Goal: Information Seeking & Learning: Learn about a topic

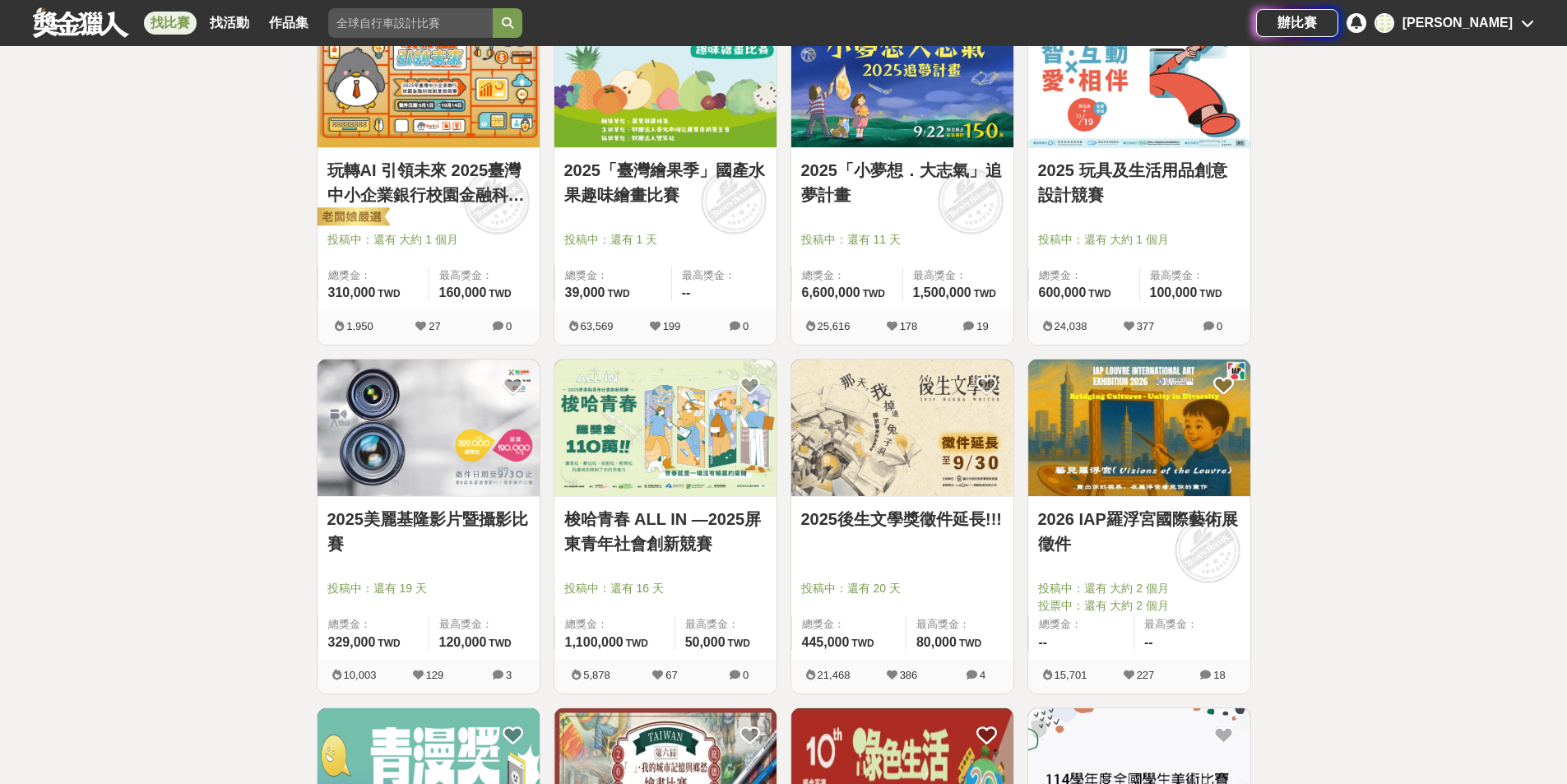
scroll to position [1809, 0]
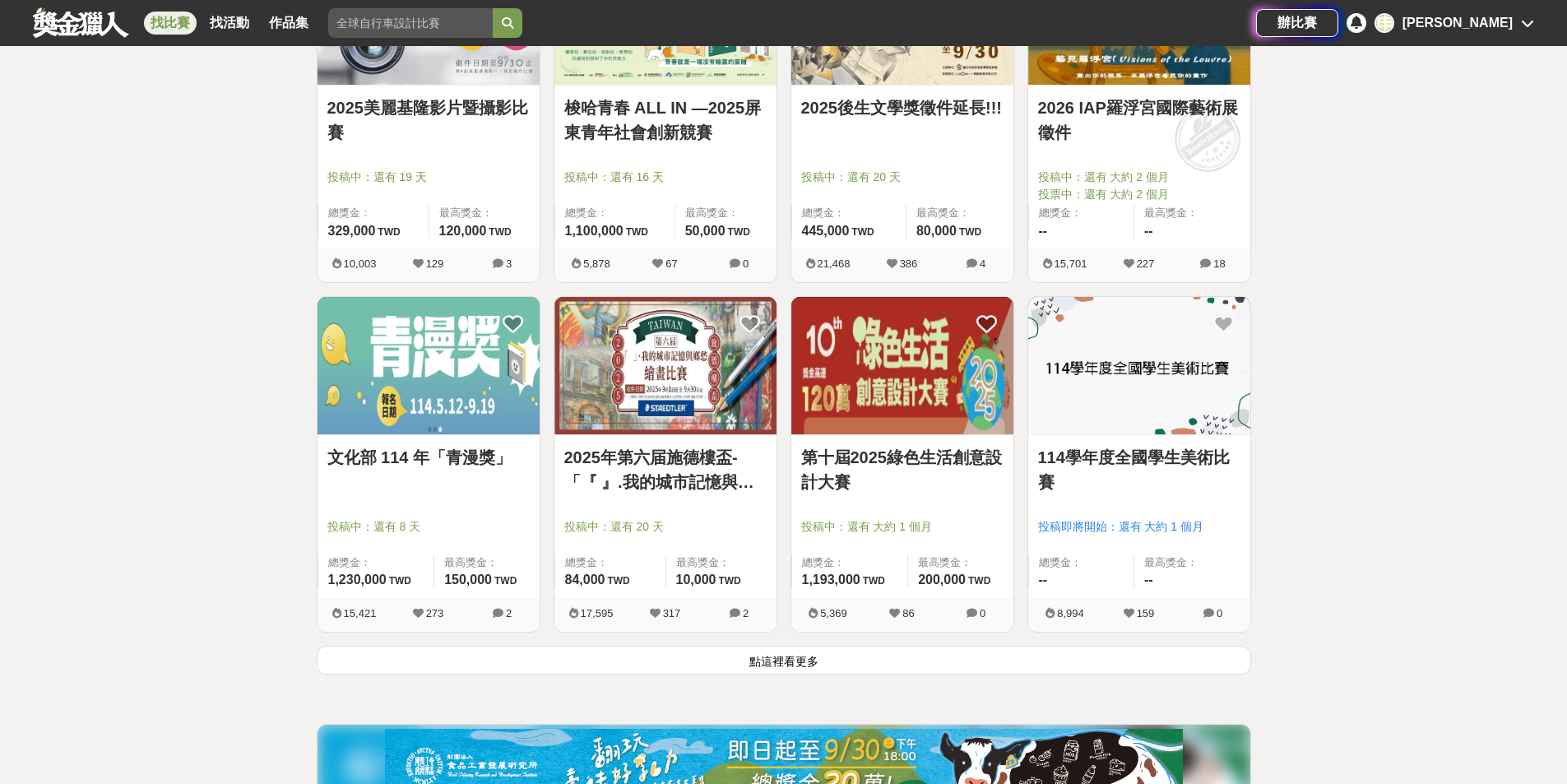
click at [786, 654] on button "點這裡看更多" at bounding box center [784, 660] width 934 height 29
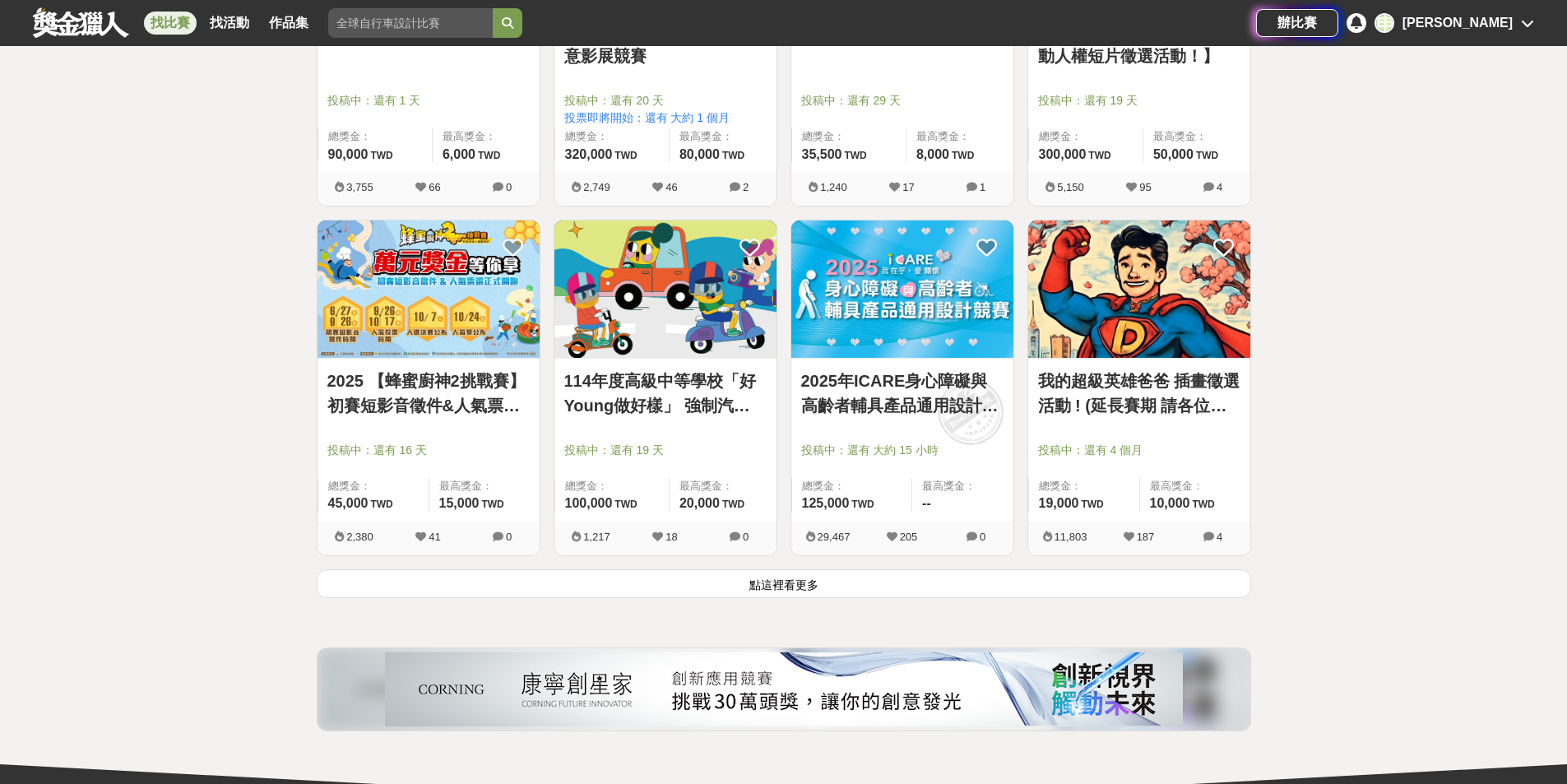
scroll to position [4224, 0]
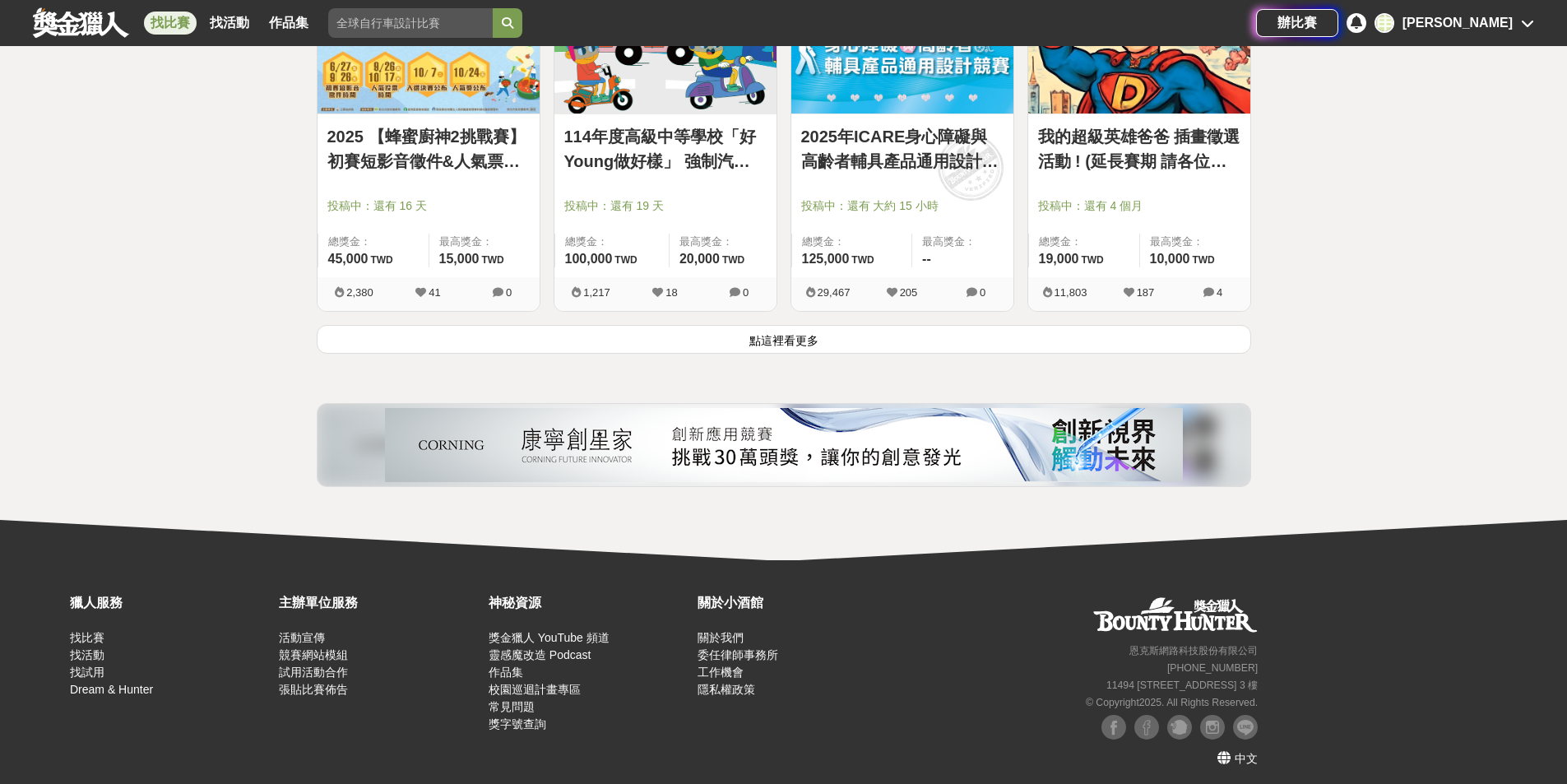
click at [806, 344] on button "點這裡看更多" at bounding box center [784, 340] width 934 height 29
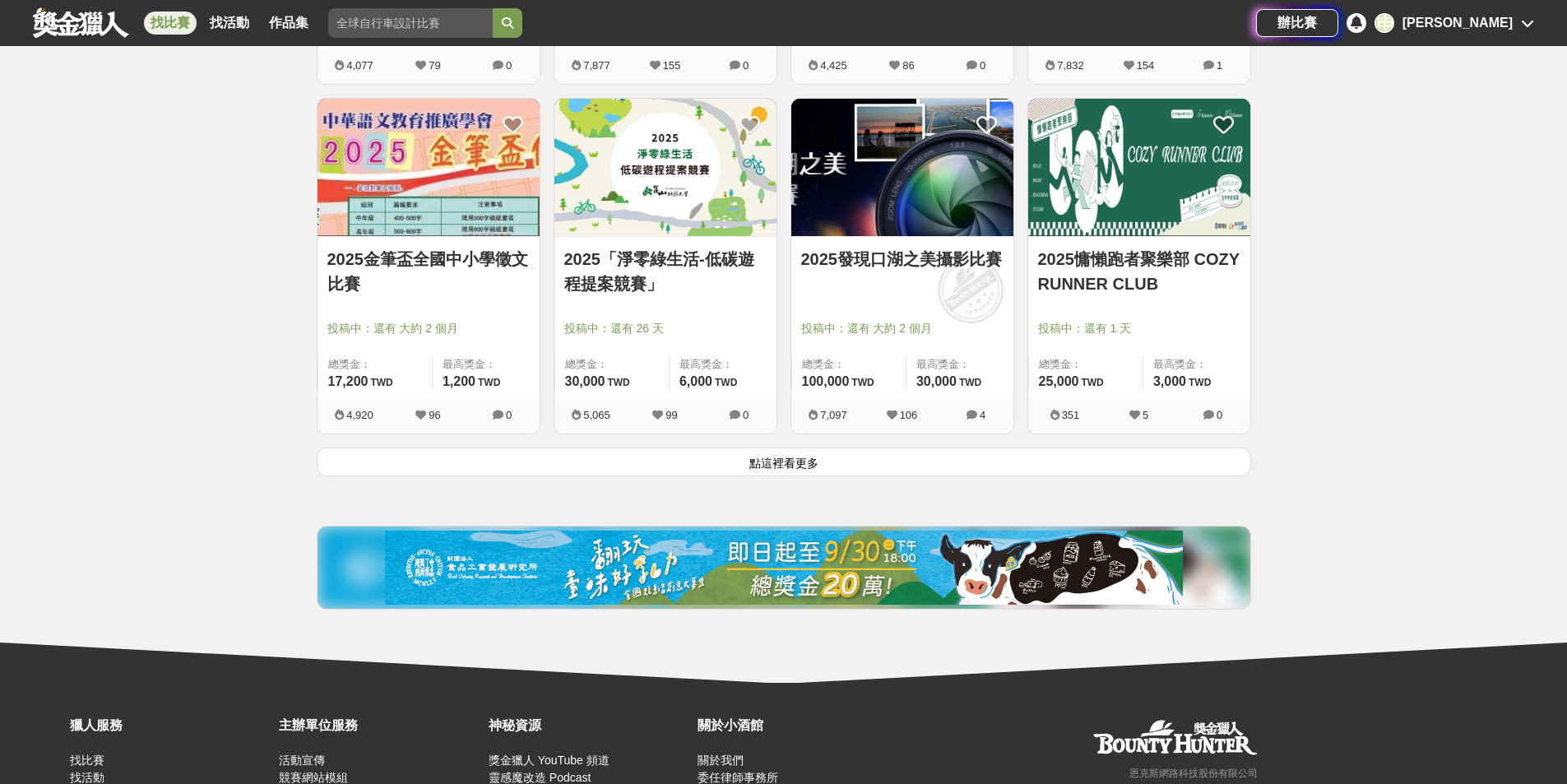
scroll to position [6280, 0]
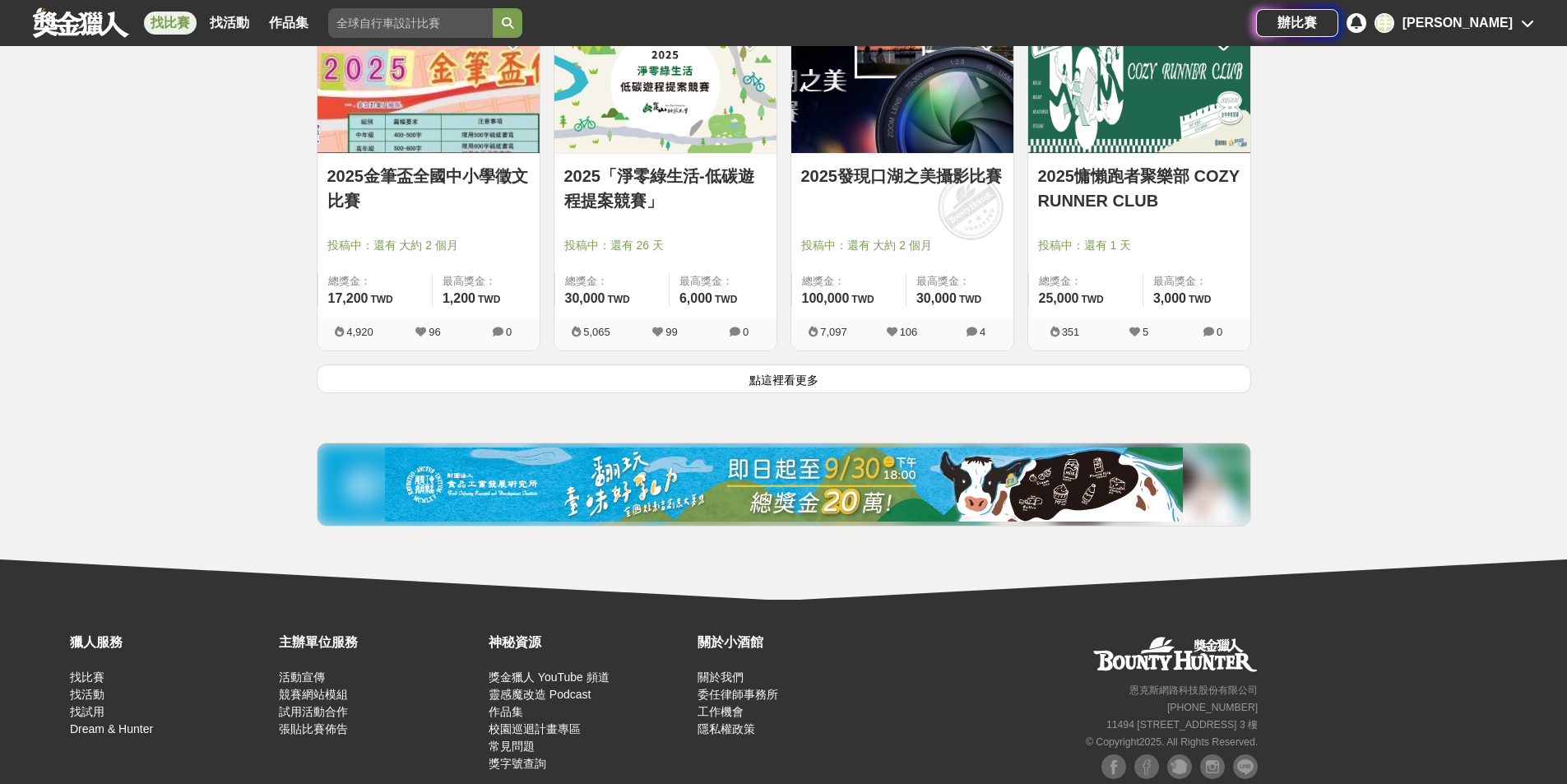
click at [766, 384] on button "點這裡看更多" at bounding box center [784, 379] width 934 height 29
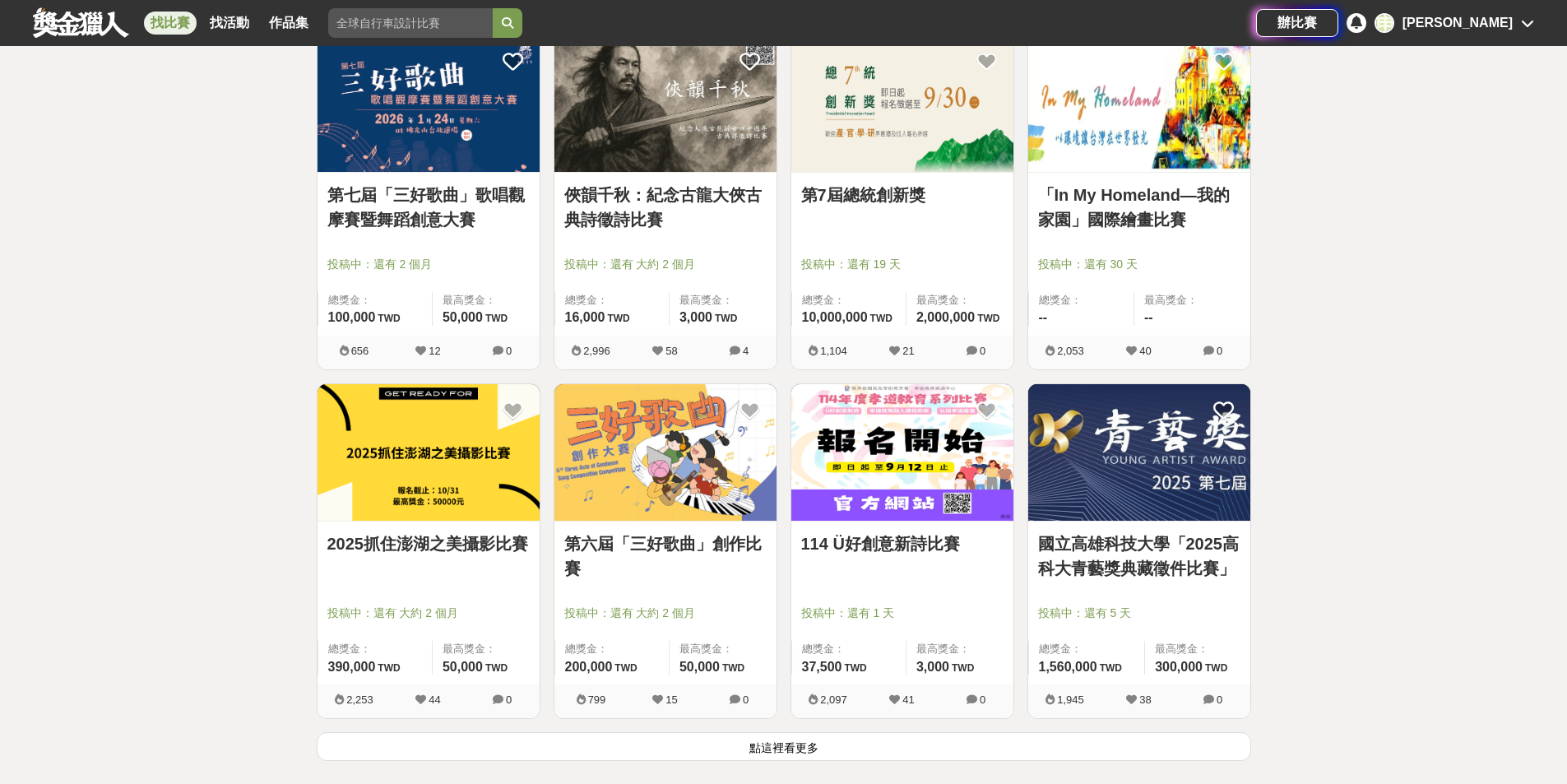
scroll to position [8089, 0]
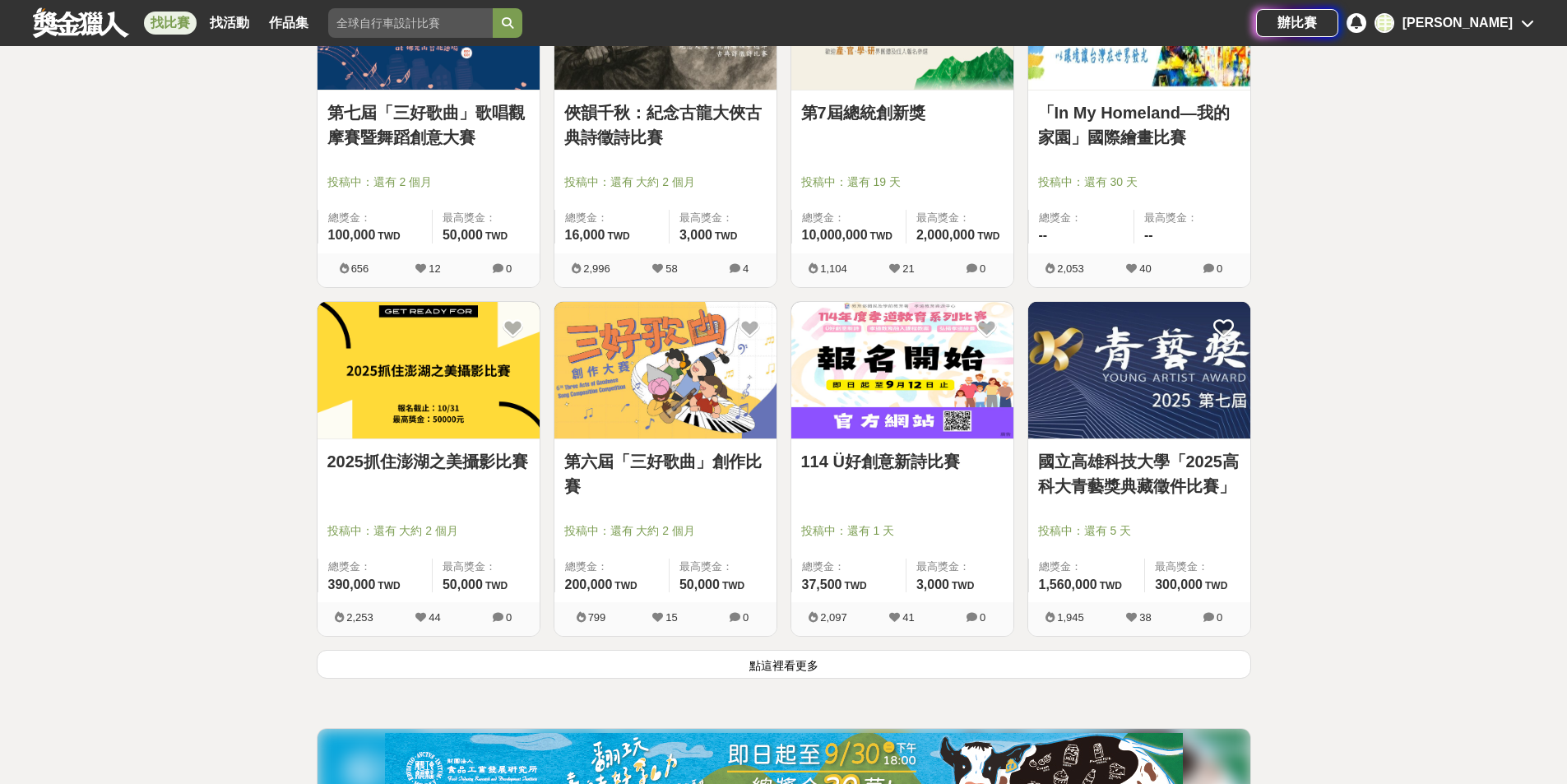
click at [978, 659] on button "點這裡看更多" at bounding box center [784, 664] width 934 height 29
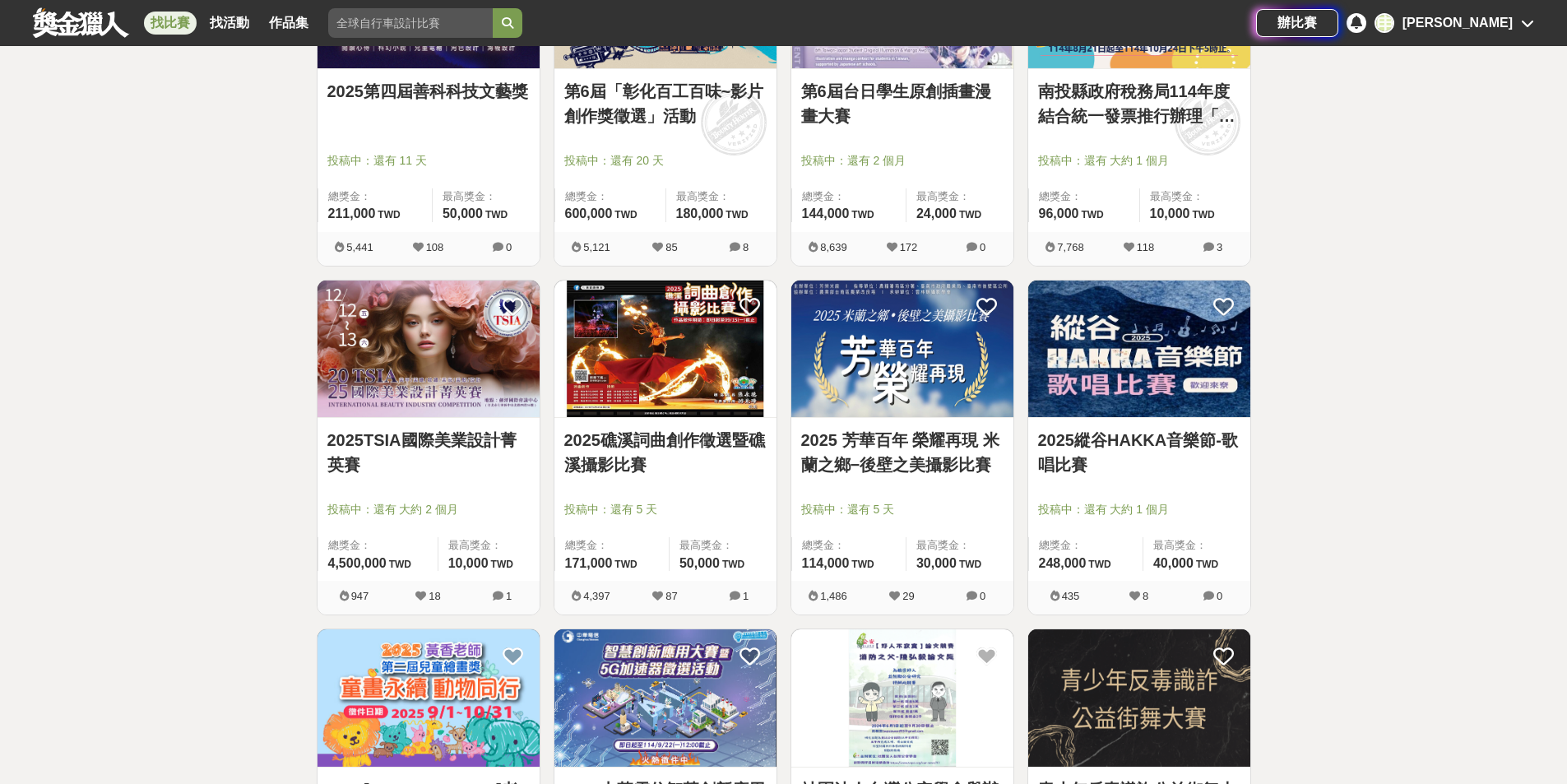
scroll to position [9486, 0]
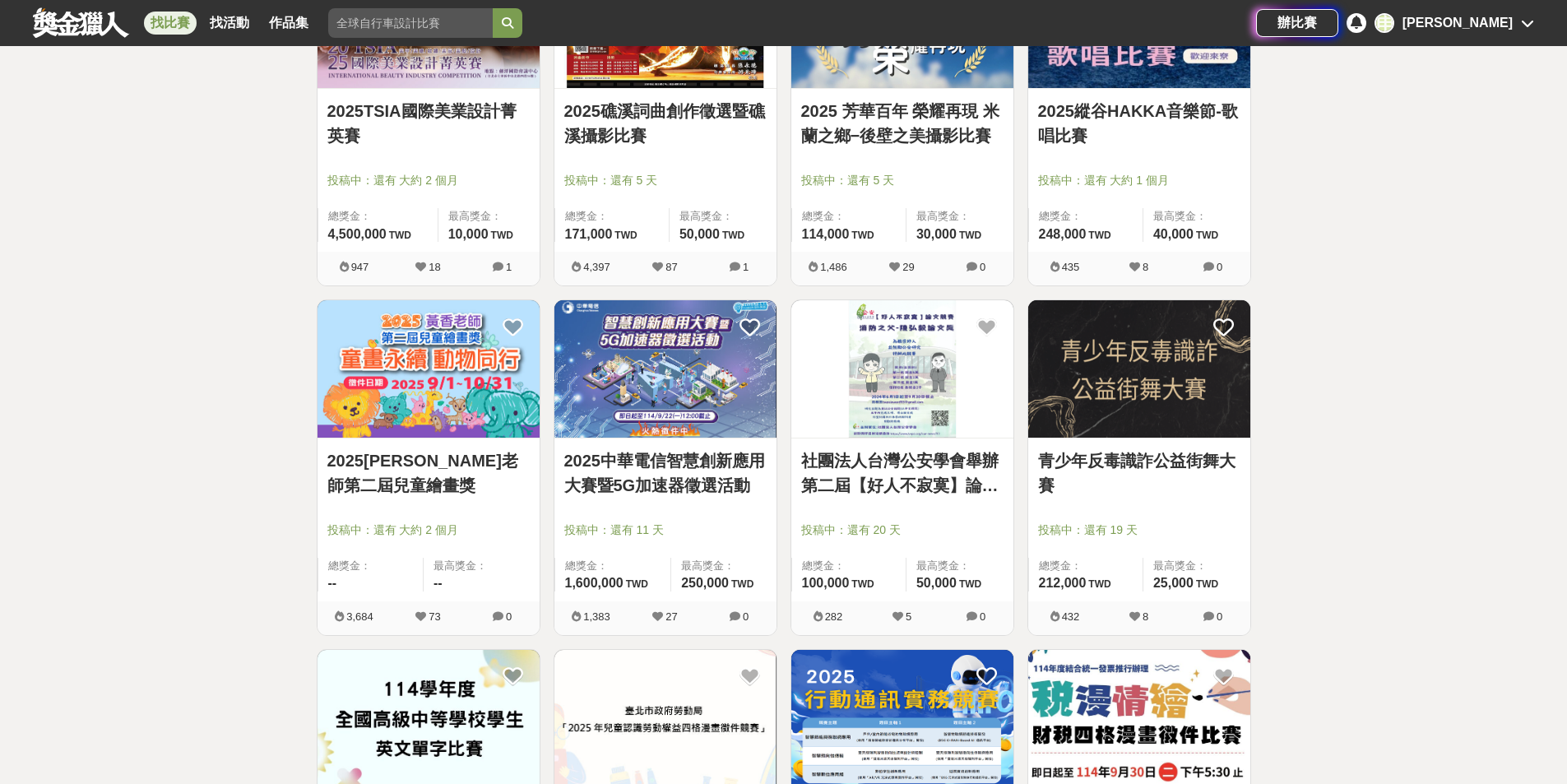
click at [1504, 32] on div "[PERSON_NAME]" at bounding box center [1458, 23] width 111 height 20
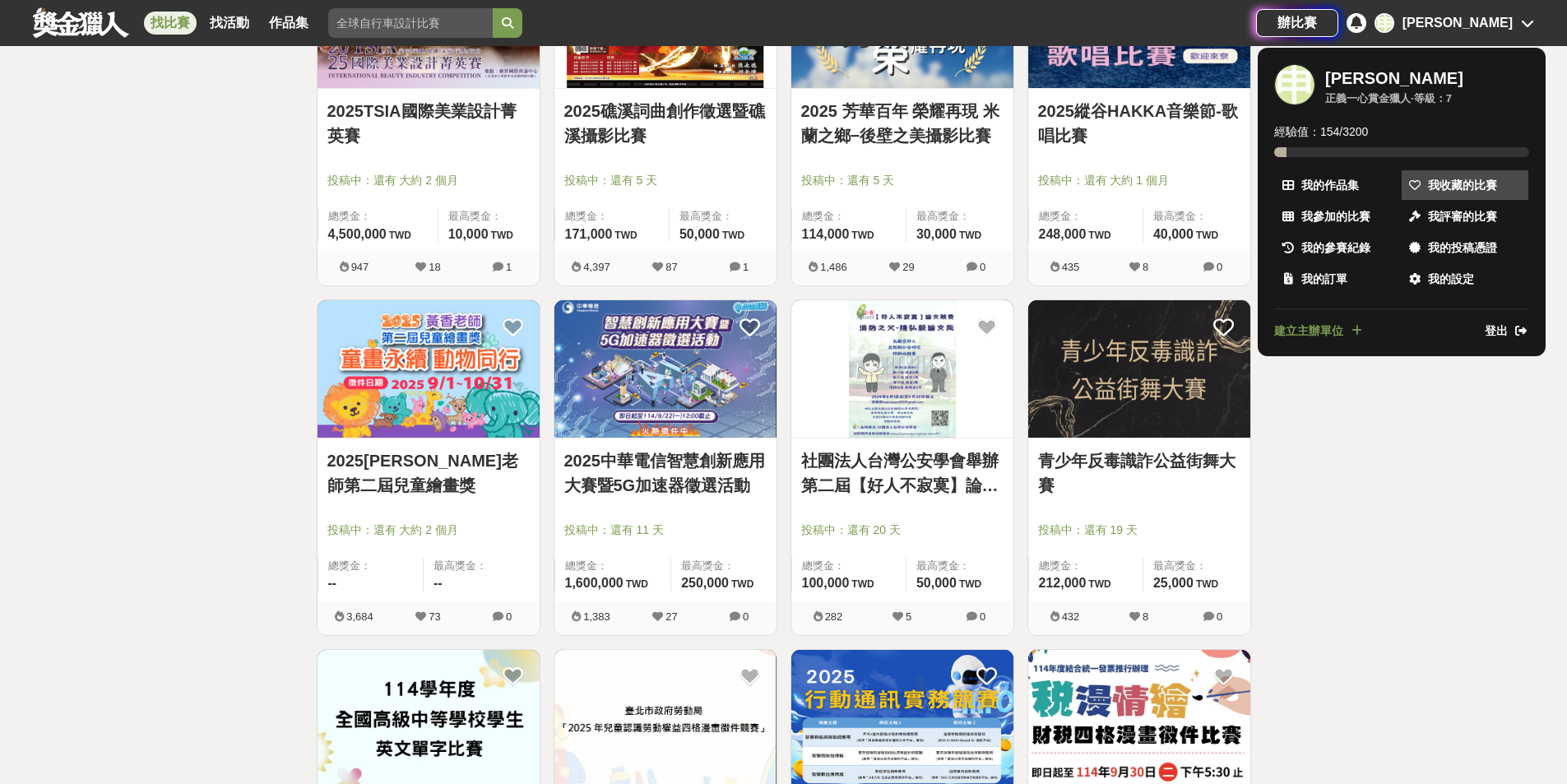
click at [1462, 188] on span "我收藏的比賽" at bounding box center [1463, 185] width 69 height 17
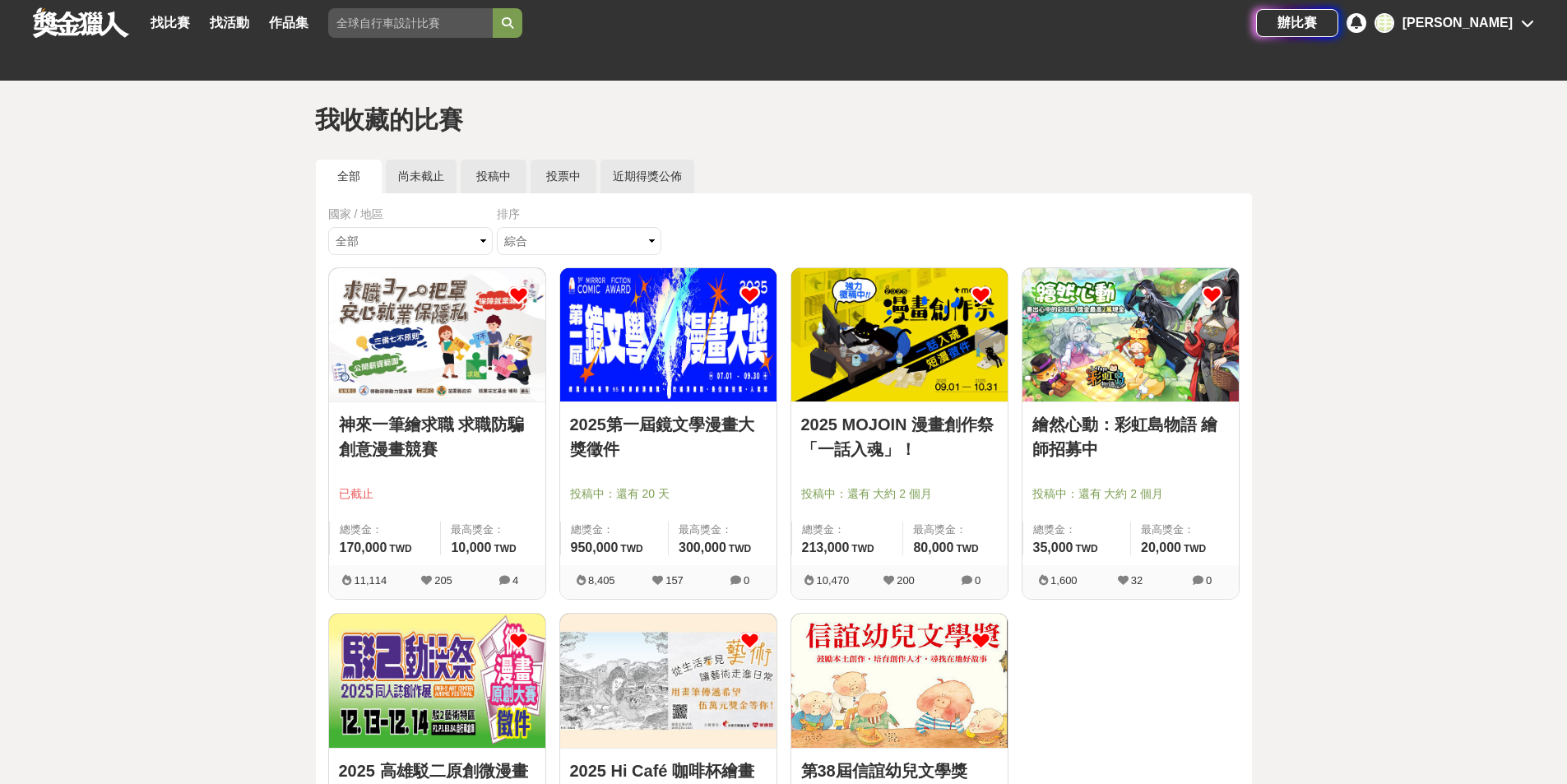
click at [417, 421] on link "神來一筆繪求職 求職防騙創意漫畫競賽" at bounding box center [437, 437] width 197 height 50
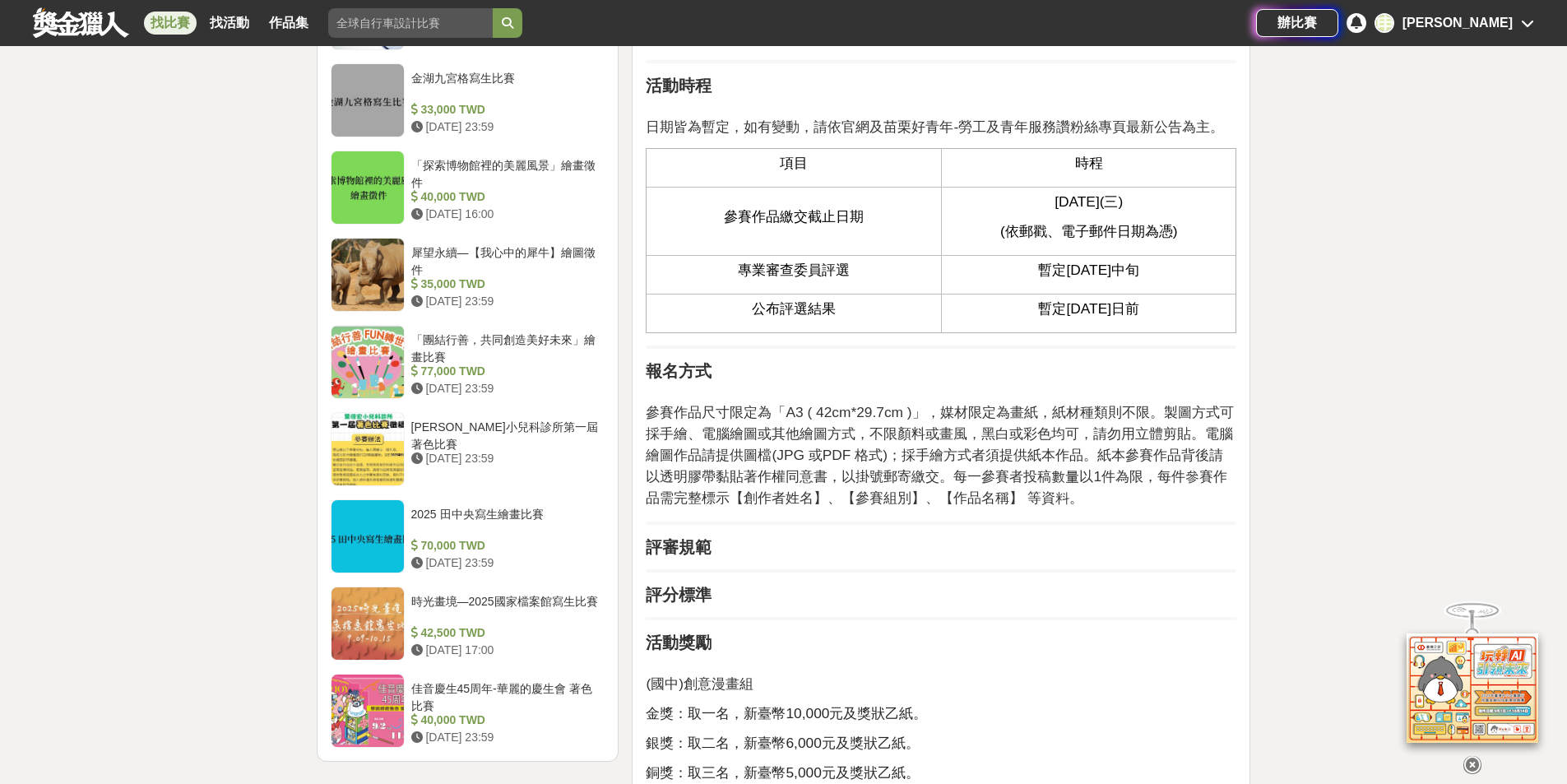
scroll to position [1762, 0]
click at [557, 606] on div "時光畫境—2025國家檔案館寫生比賽" at bounding box center [505, 607] width 188 height 31
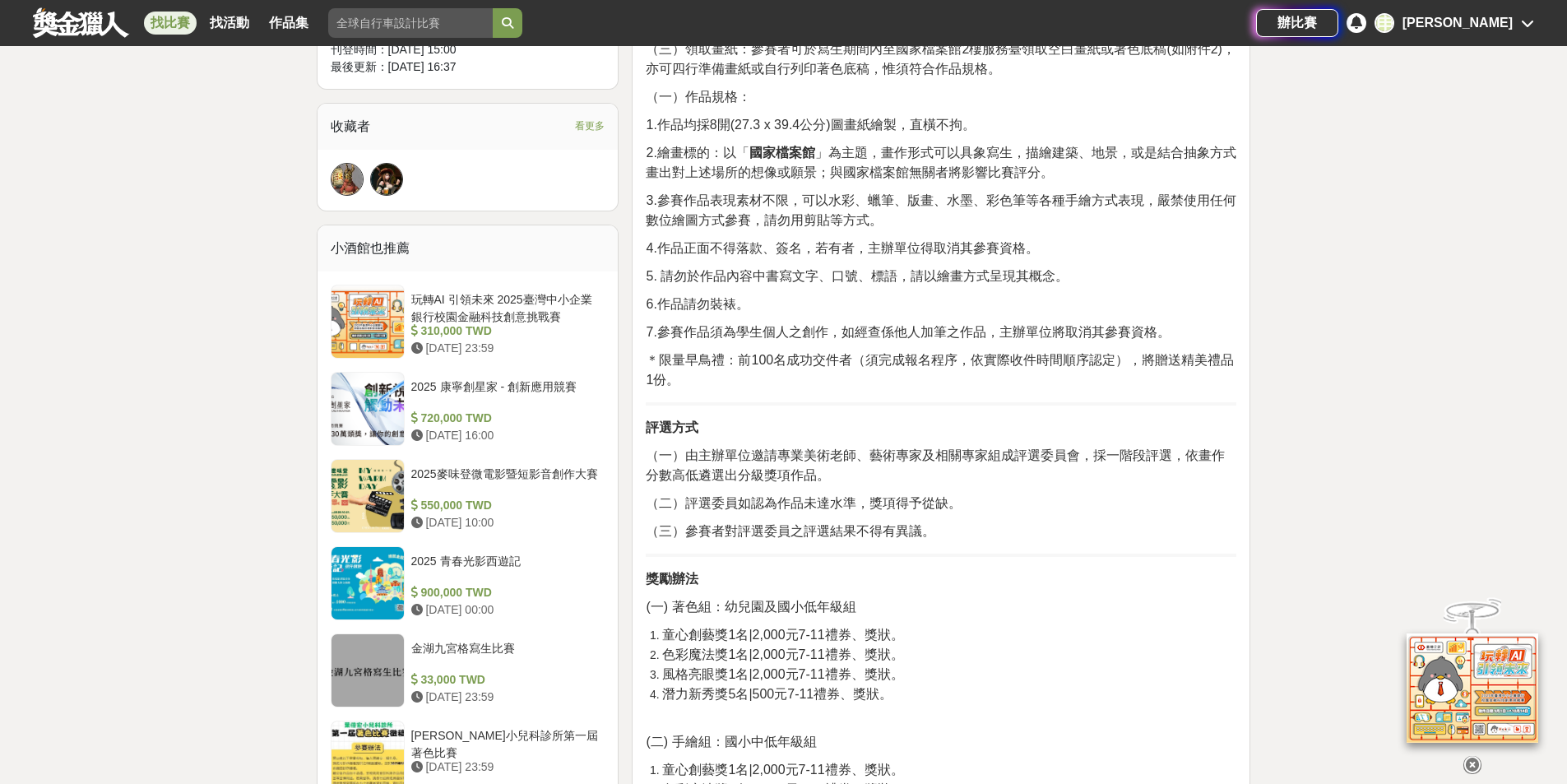
scroll to position [1042, 0]
click at [452, 555] on div "2025 青春光影西遊記" at bounding box center [505, 567] width 188 height 31
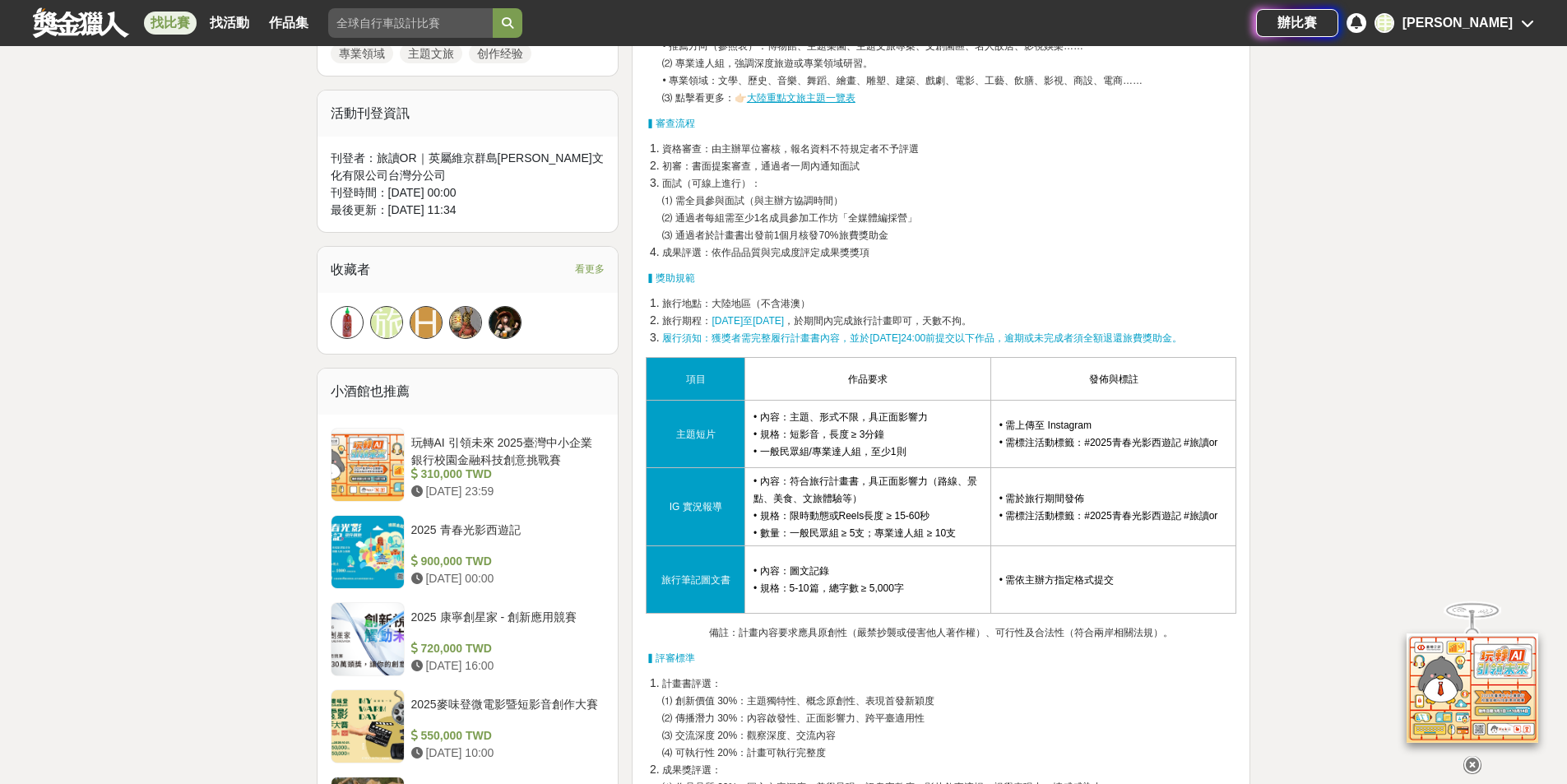
scroll to position [658, 0]
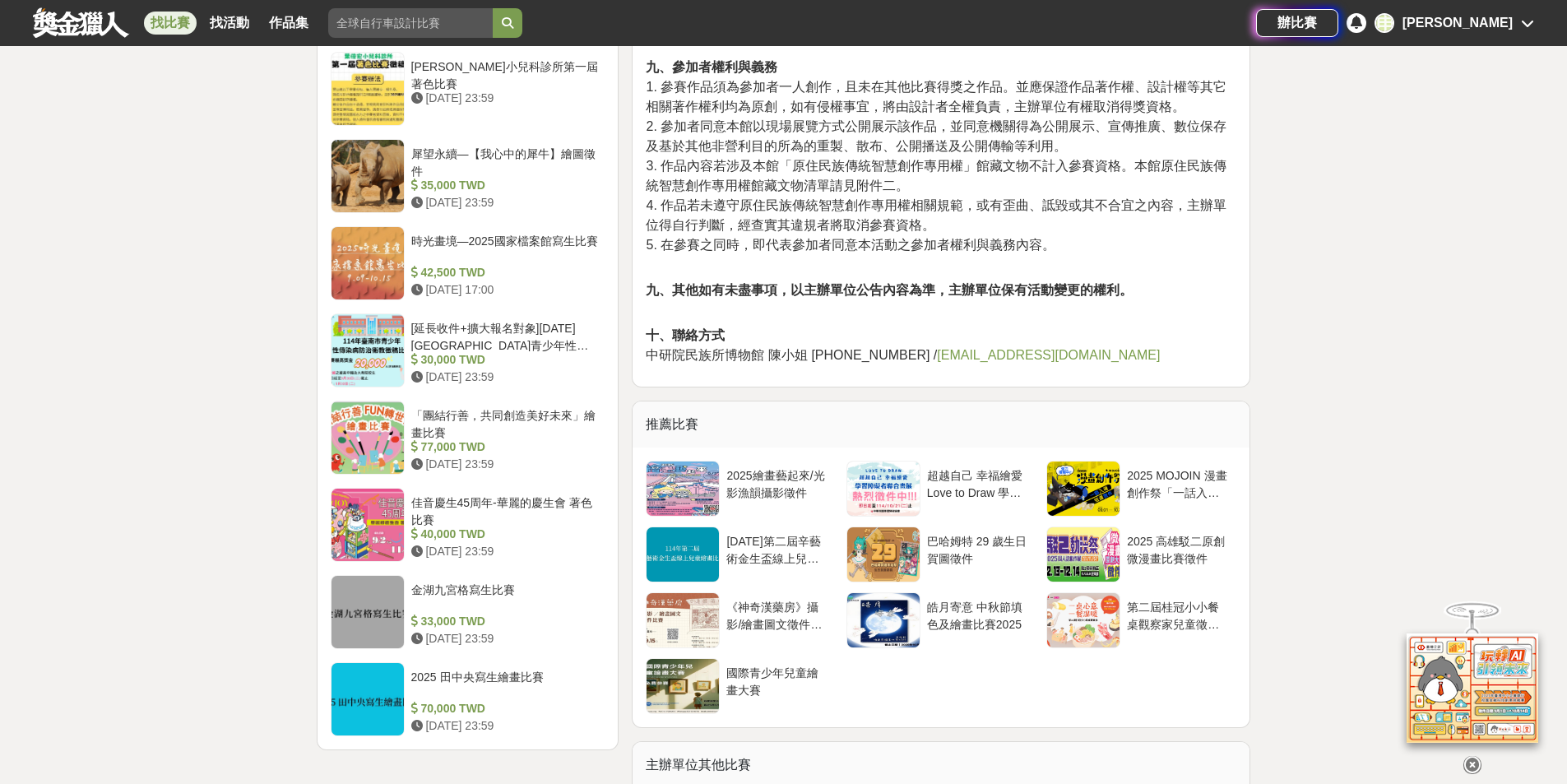
scroll to position [1644, 0]
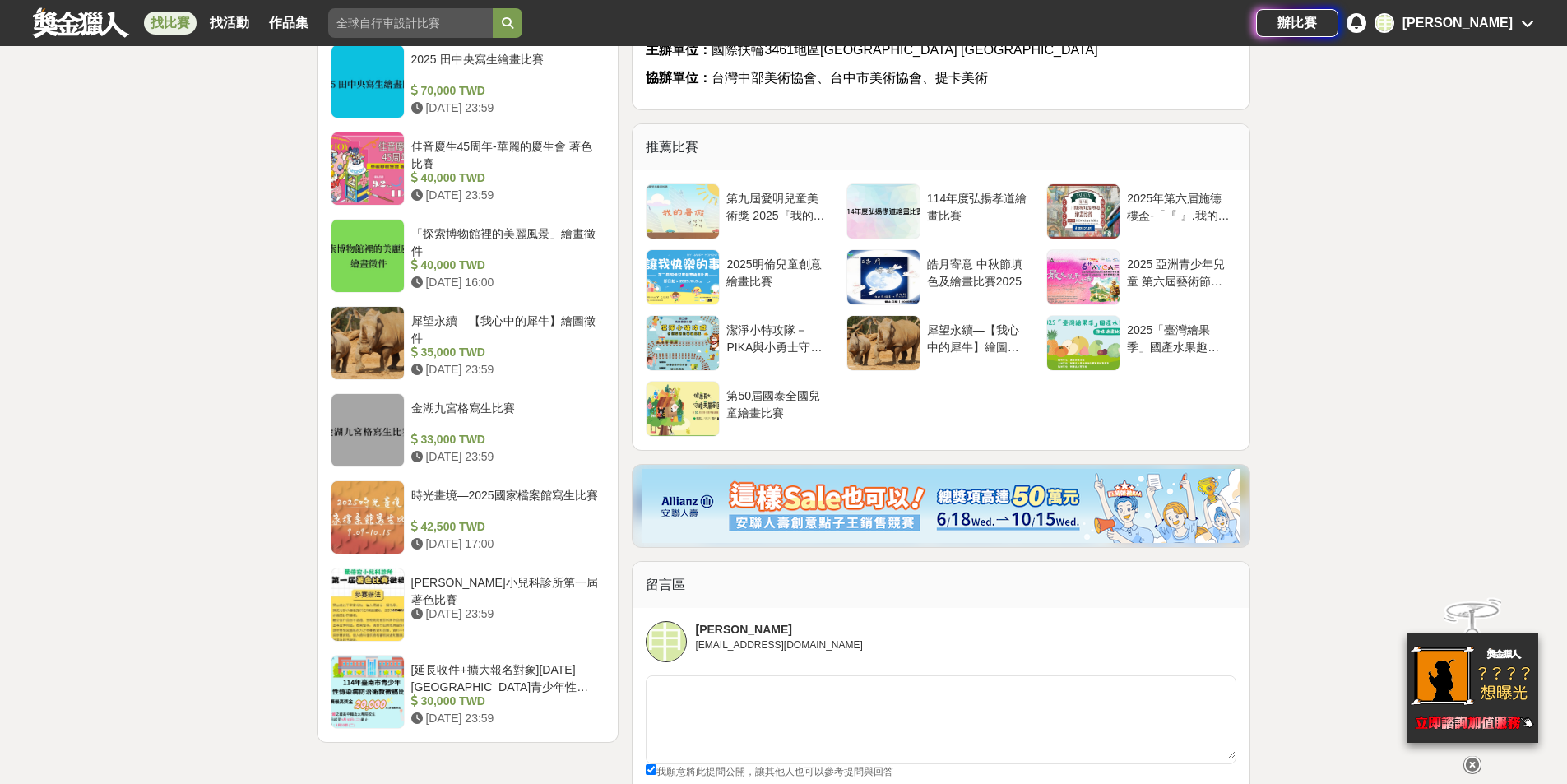
scroll to position [1644, 0]
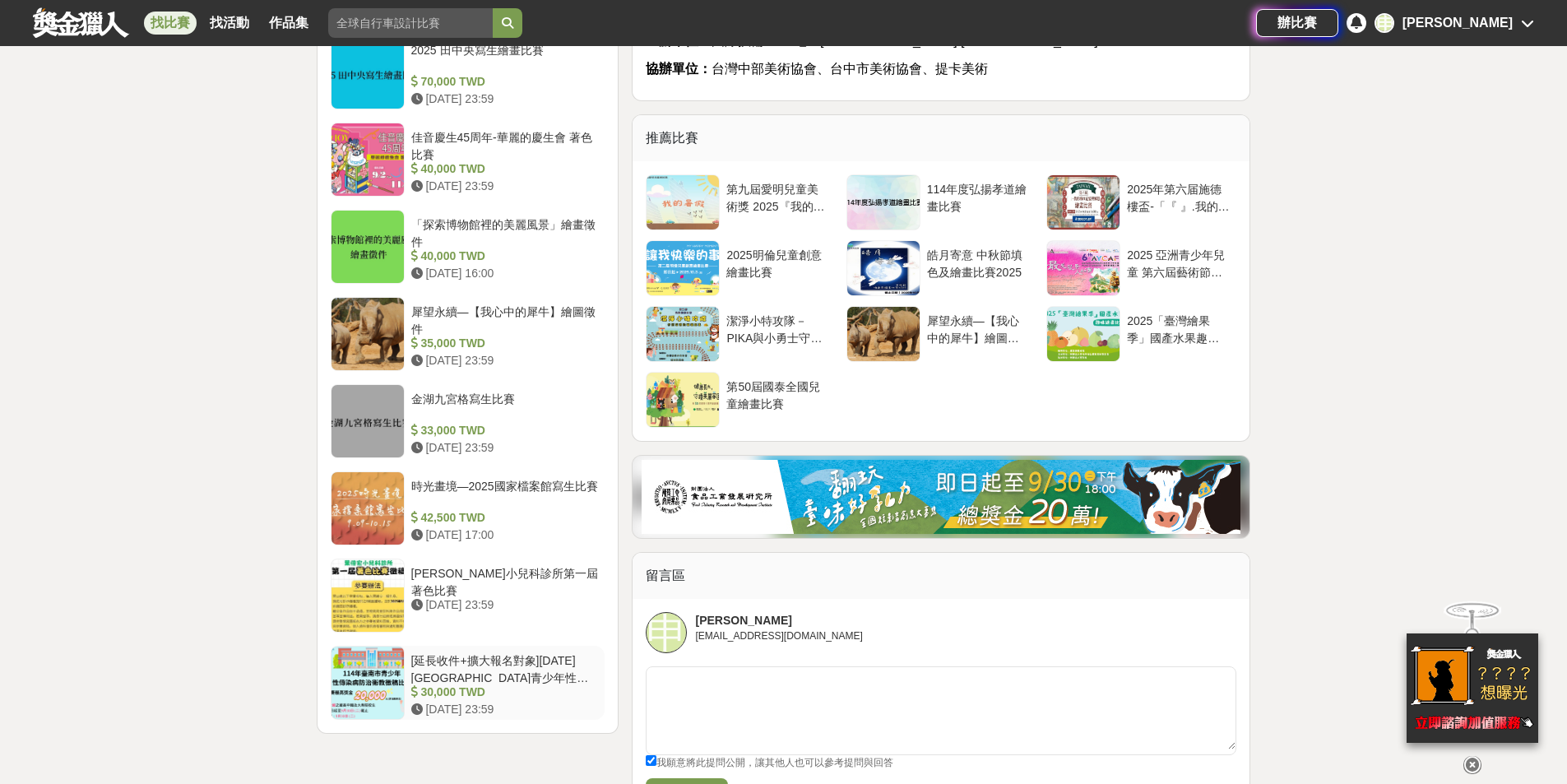
click at [565, 659] on div "[延長收件+擴大報名對象]114年臺南市青少年性傳染病防治衛教徵稿比賽" at bounding box center [505, 668] width 188 height 31
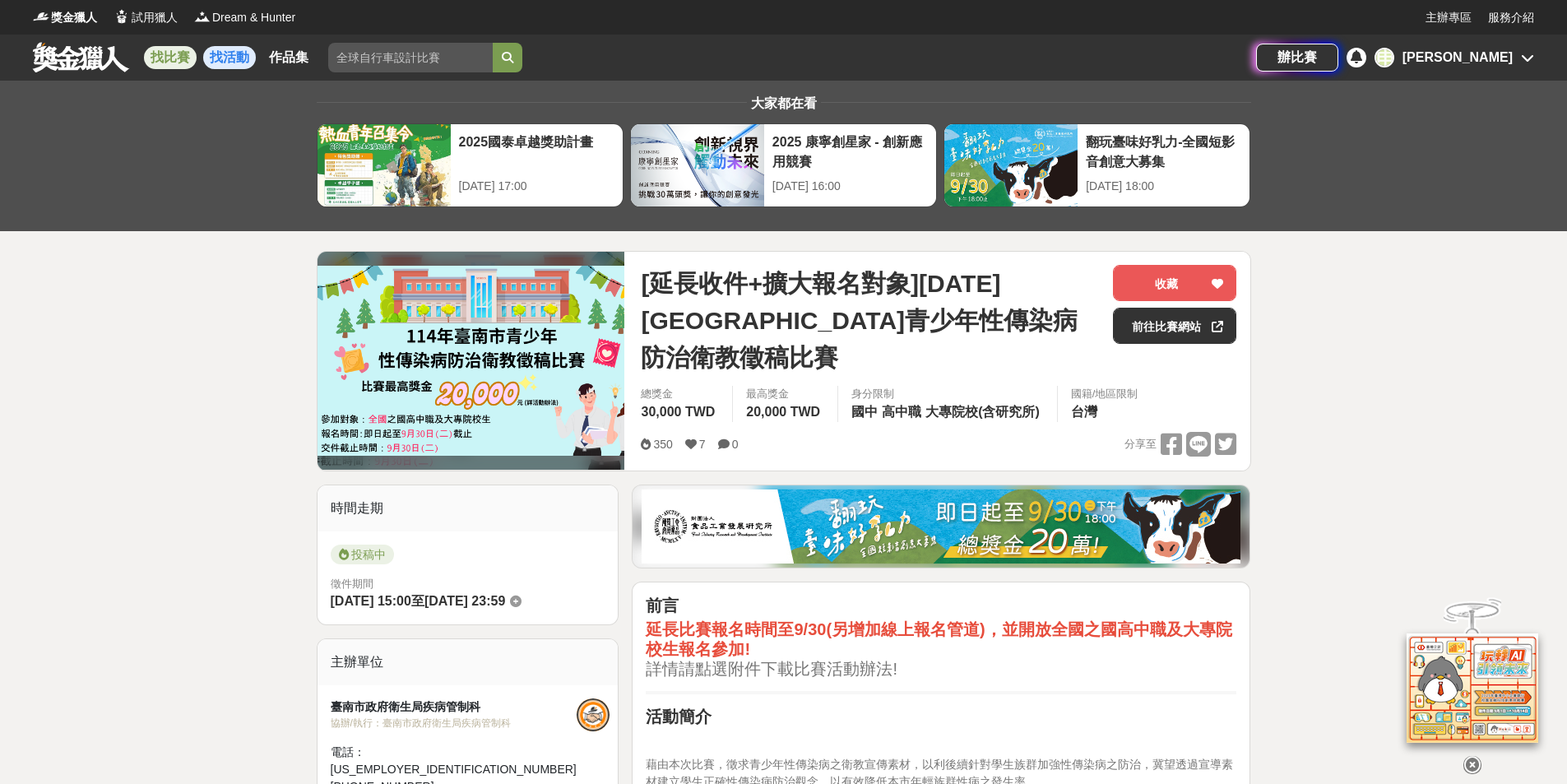
click at [240, 64] on link "找活動" at bounding box center [229, 57] width 52 height 23
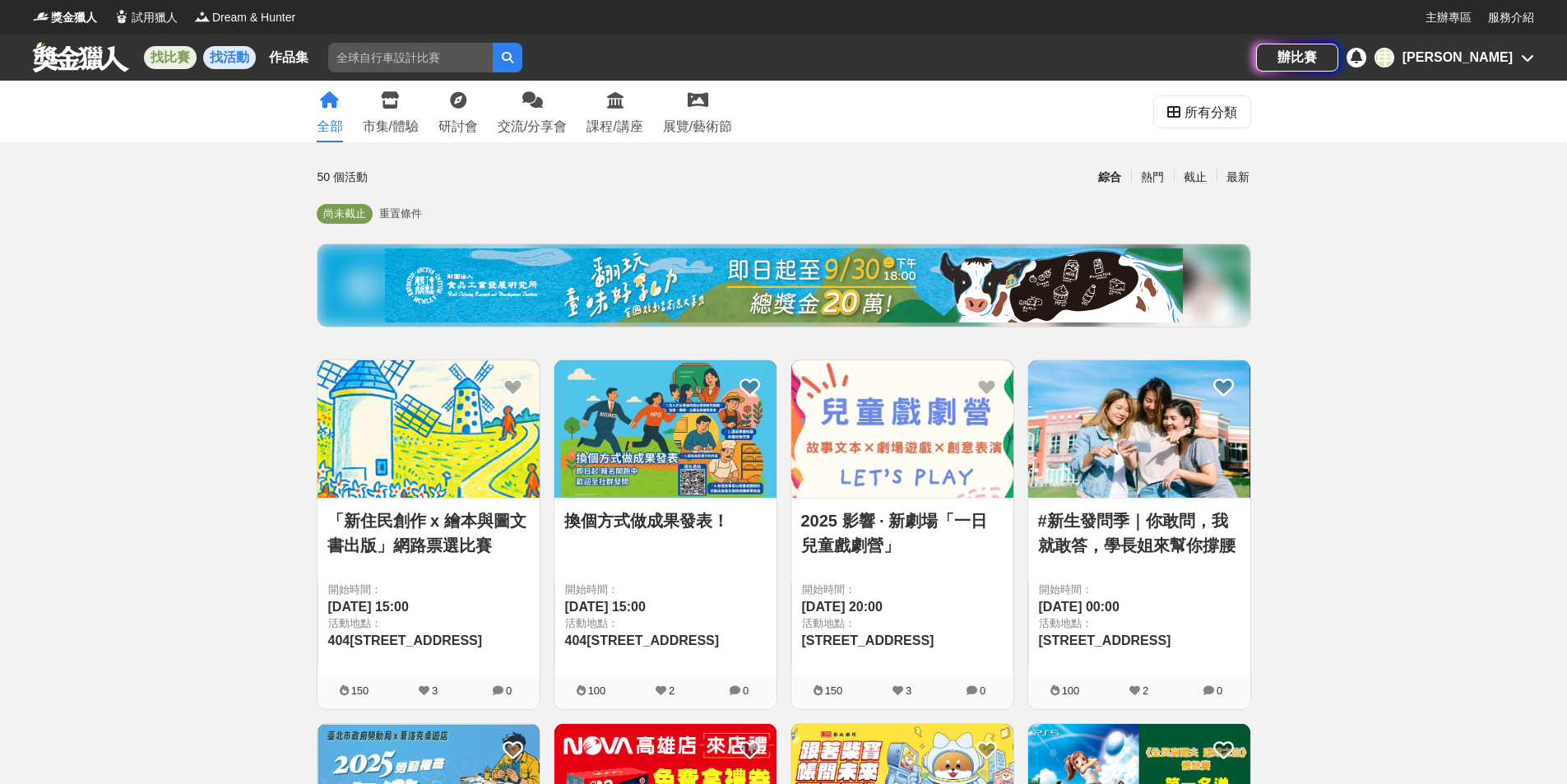
click at [164, 58] on link "找比賽" at bounding box center [170, 57] width 52 height 23
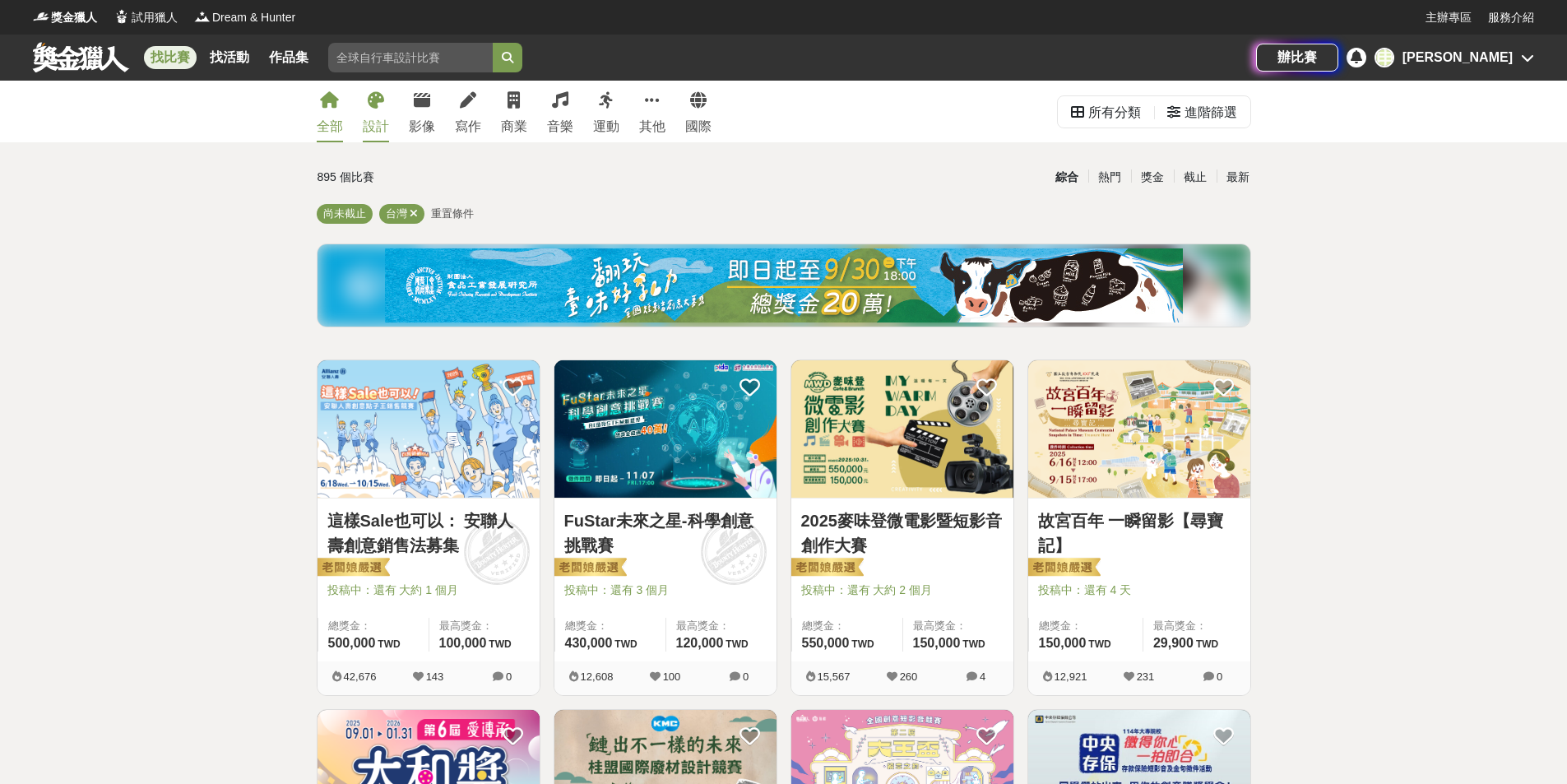
click at [379, 104] on icon at bounding box center [375, 100] width 16 height 16
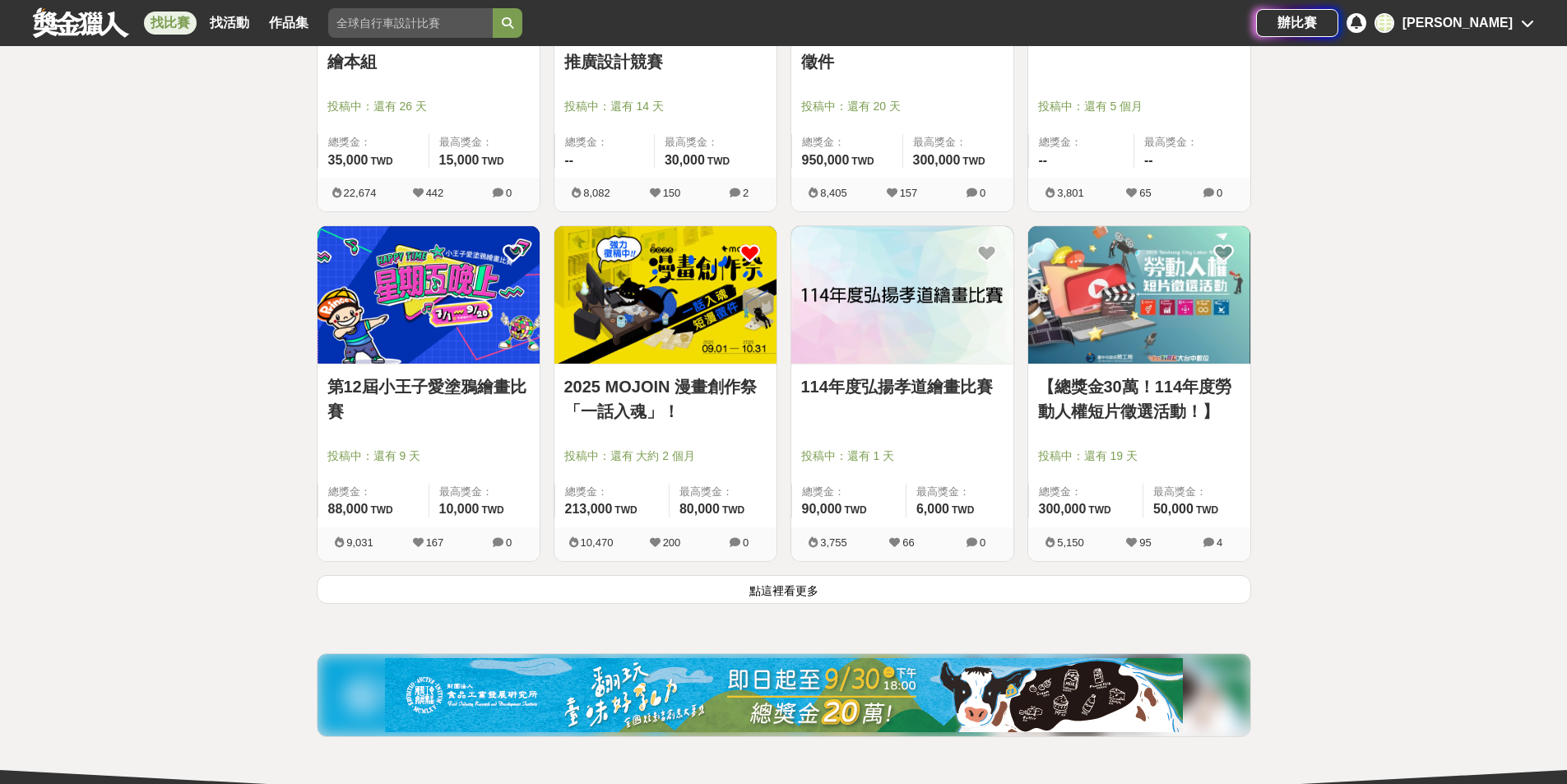
scroll to position [2136, 0]
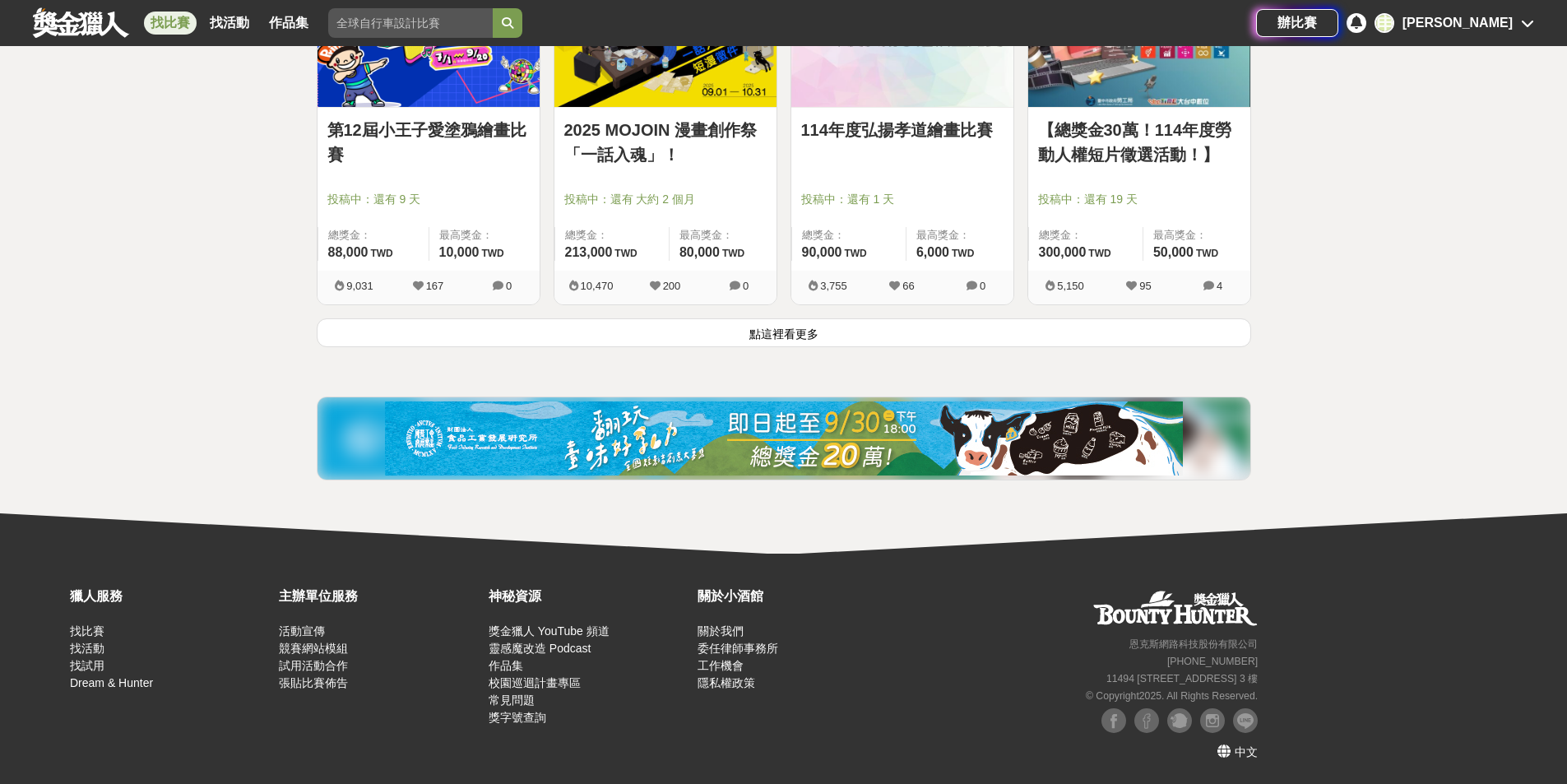
click at [599, 319] on button "點這裡看更多" at bounding box center [784, 333] width 934 height 29
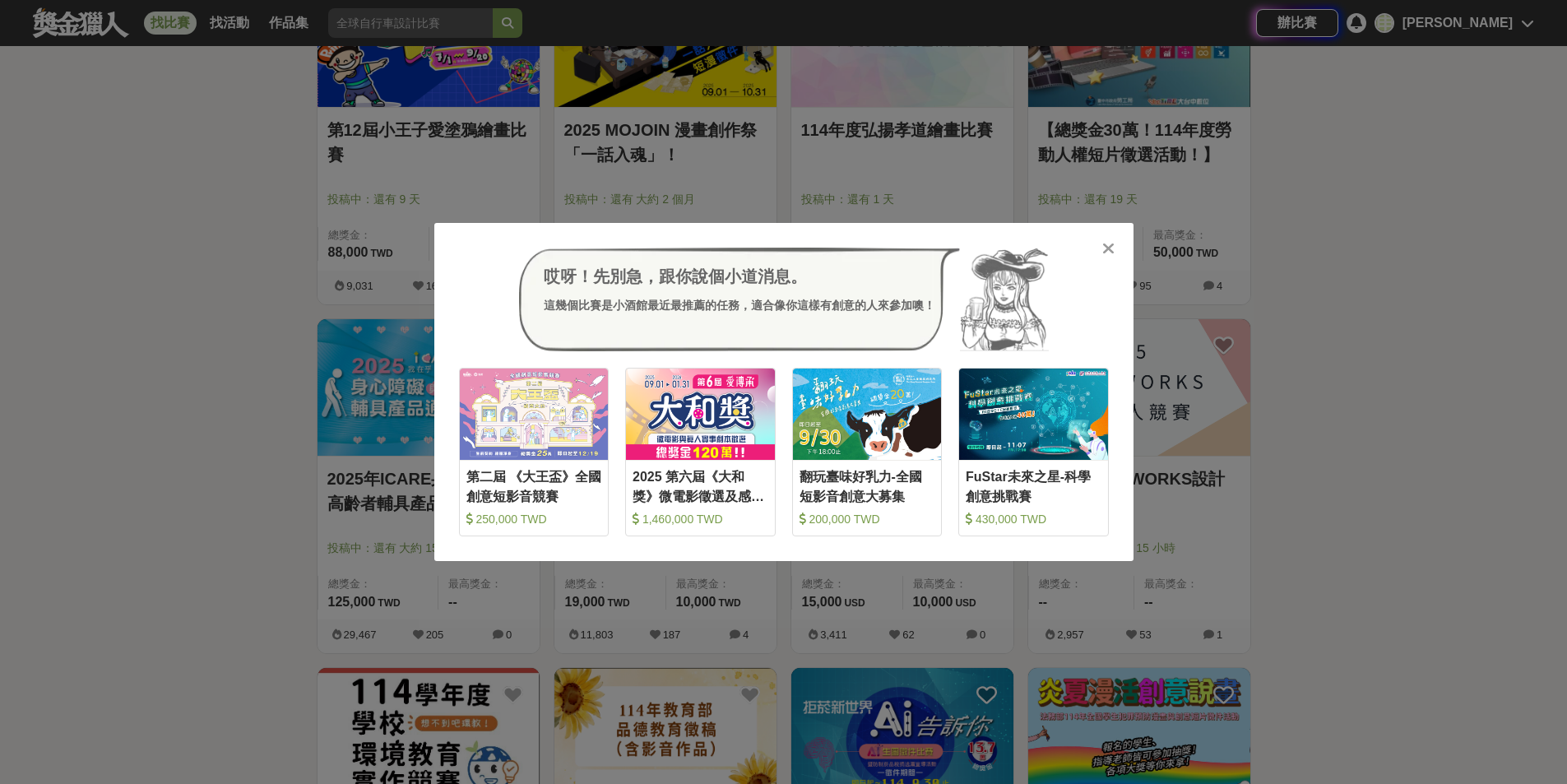
click at [1101, 248] on div at bounding box center [1108, 247] width 16 height 16
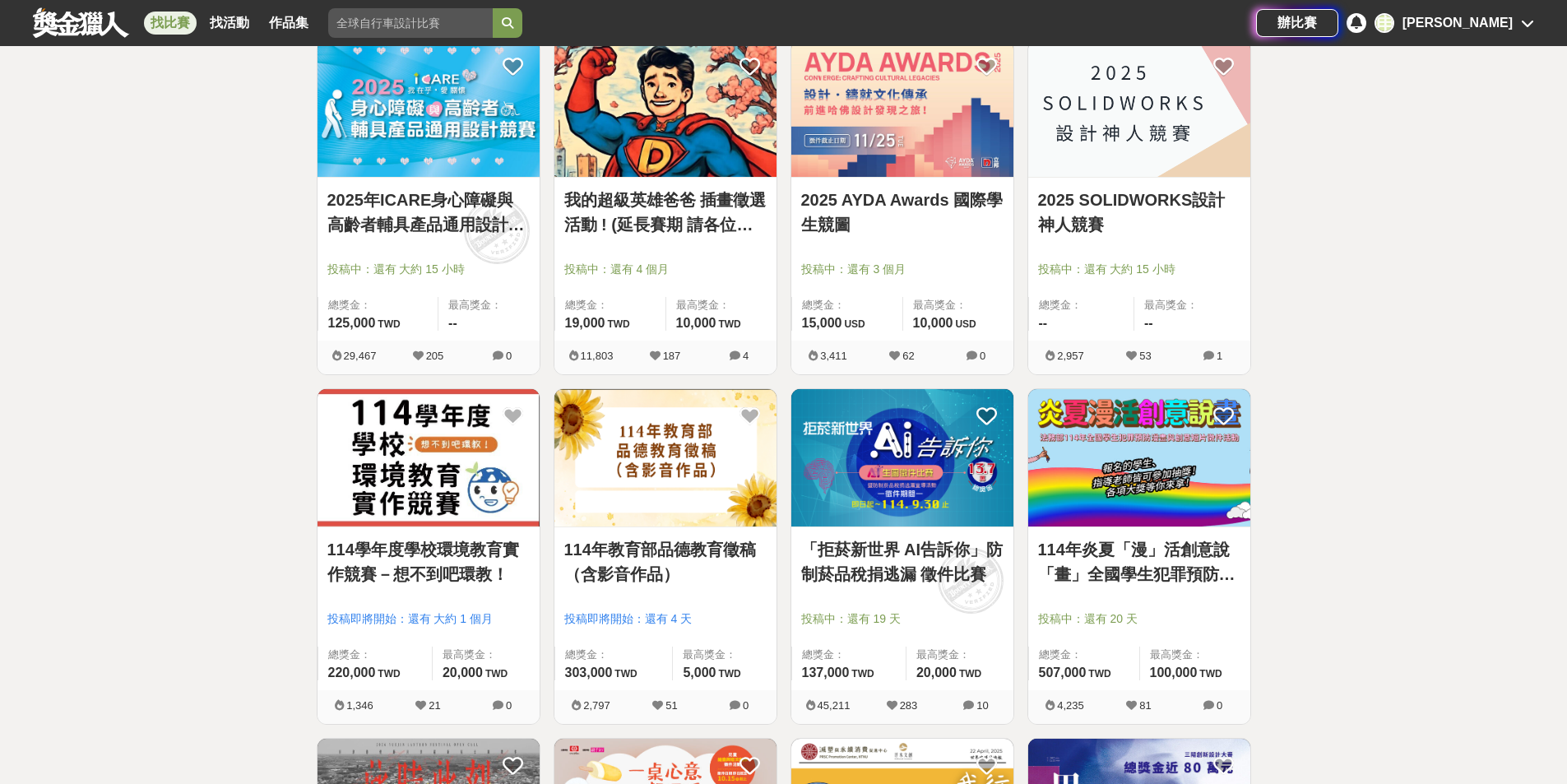
scroll to position [2465, 0]
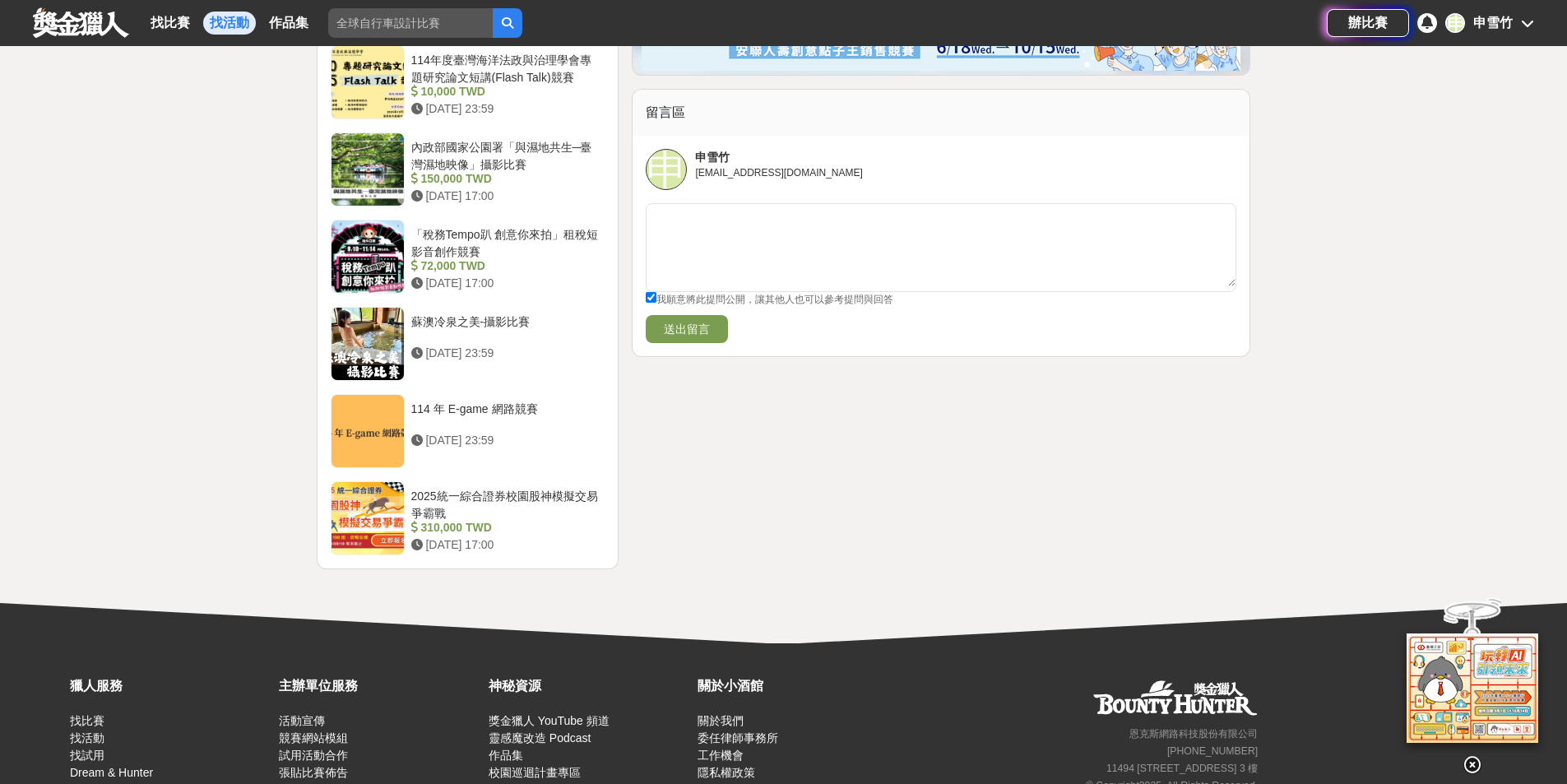
scroll to position [1891, 0]
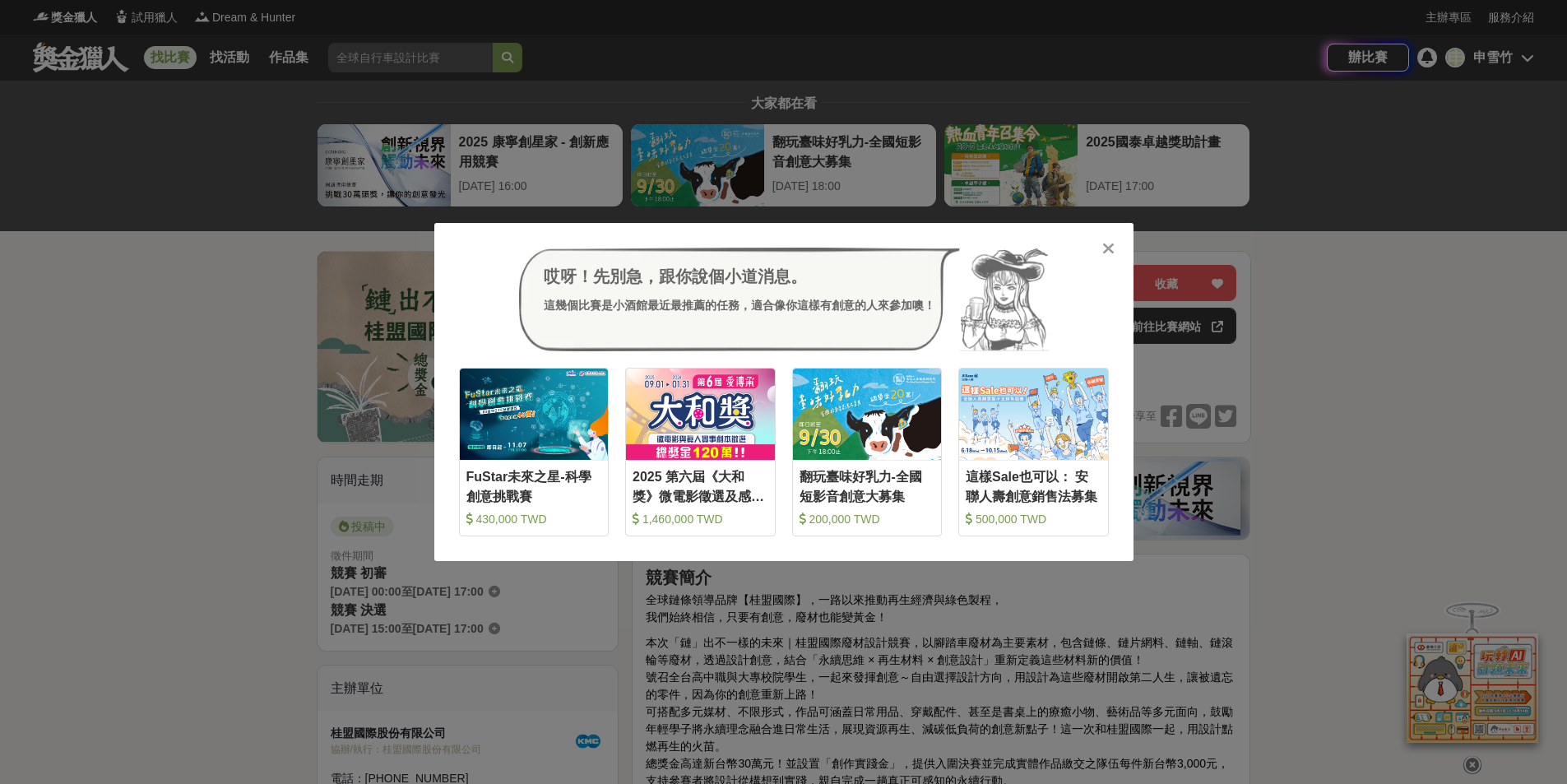
click at [1106, 244] on icon at bounding box center [1108, 248] width 12 height 16
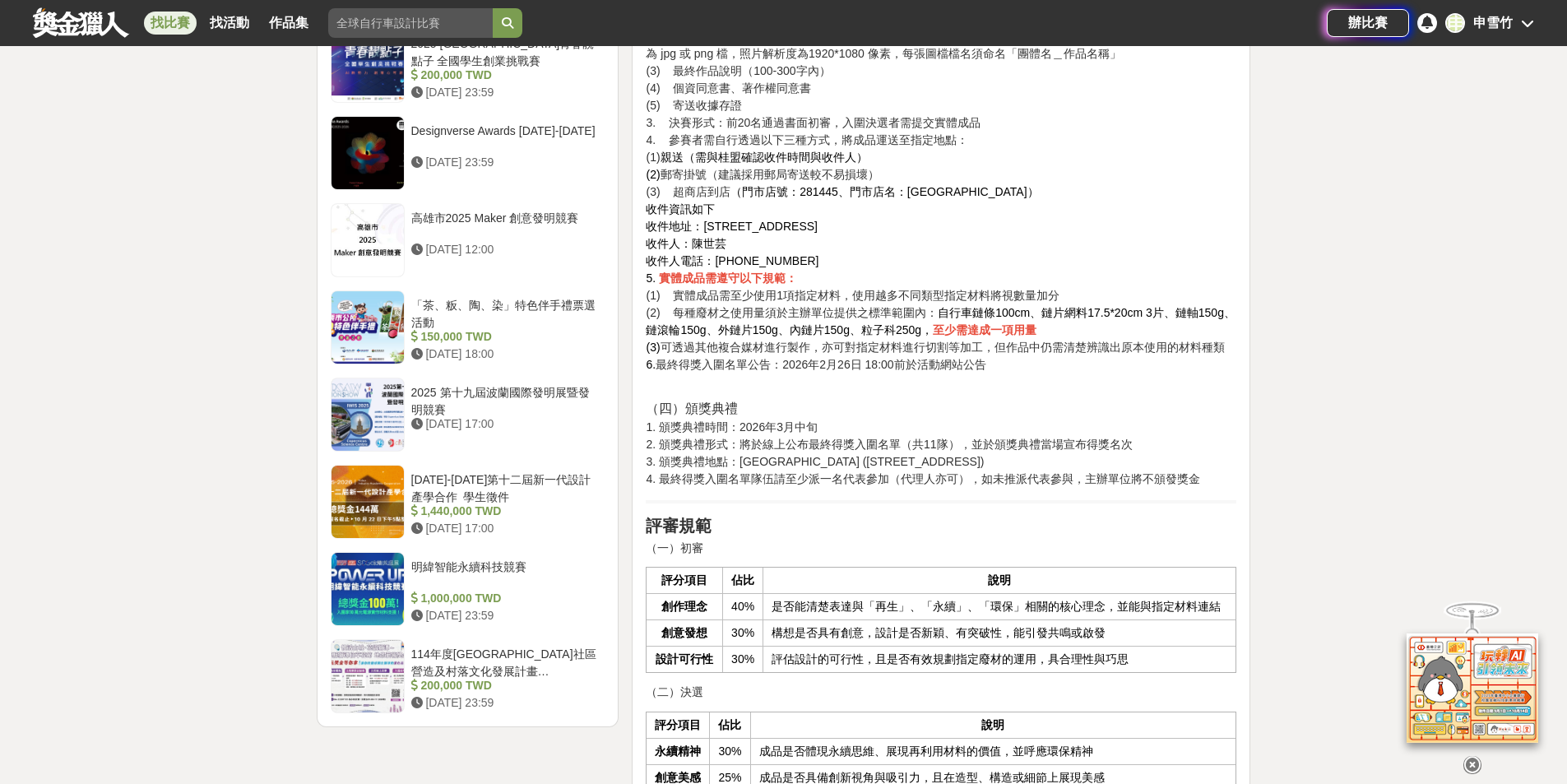
scroll to position [2220, 0]
